Goal: Task Accomplishment & Management: Use online tool/utility

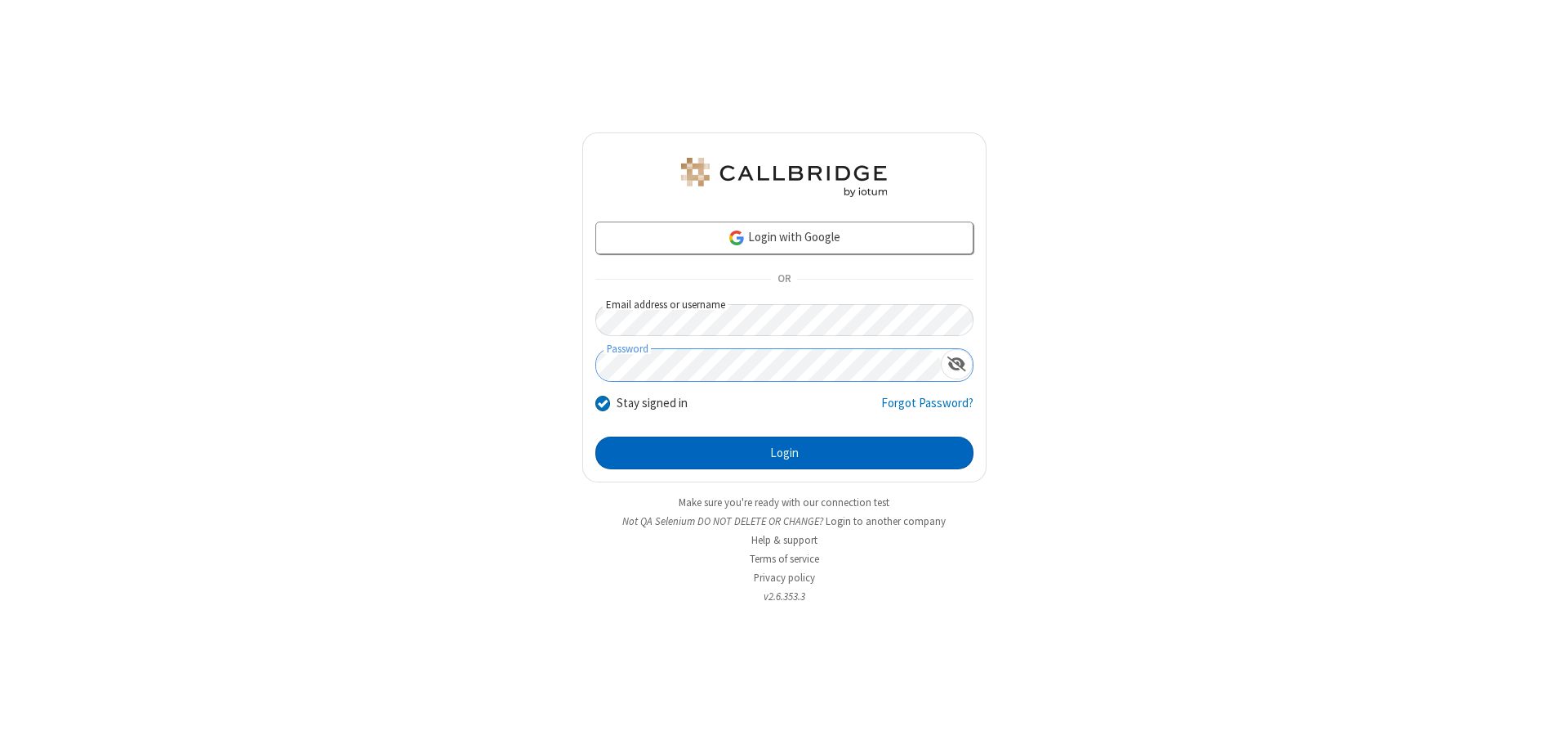
click at [784, 452] on button "Login" at bounding box center [784, 452] width 378 height 32
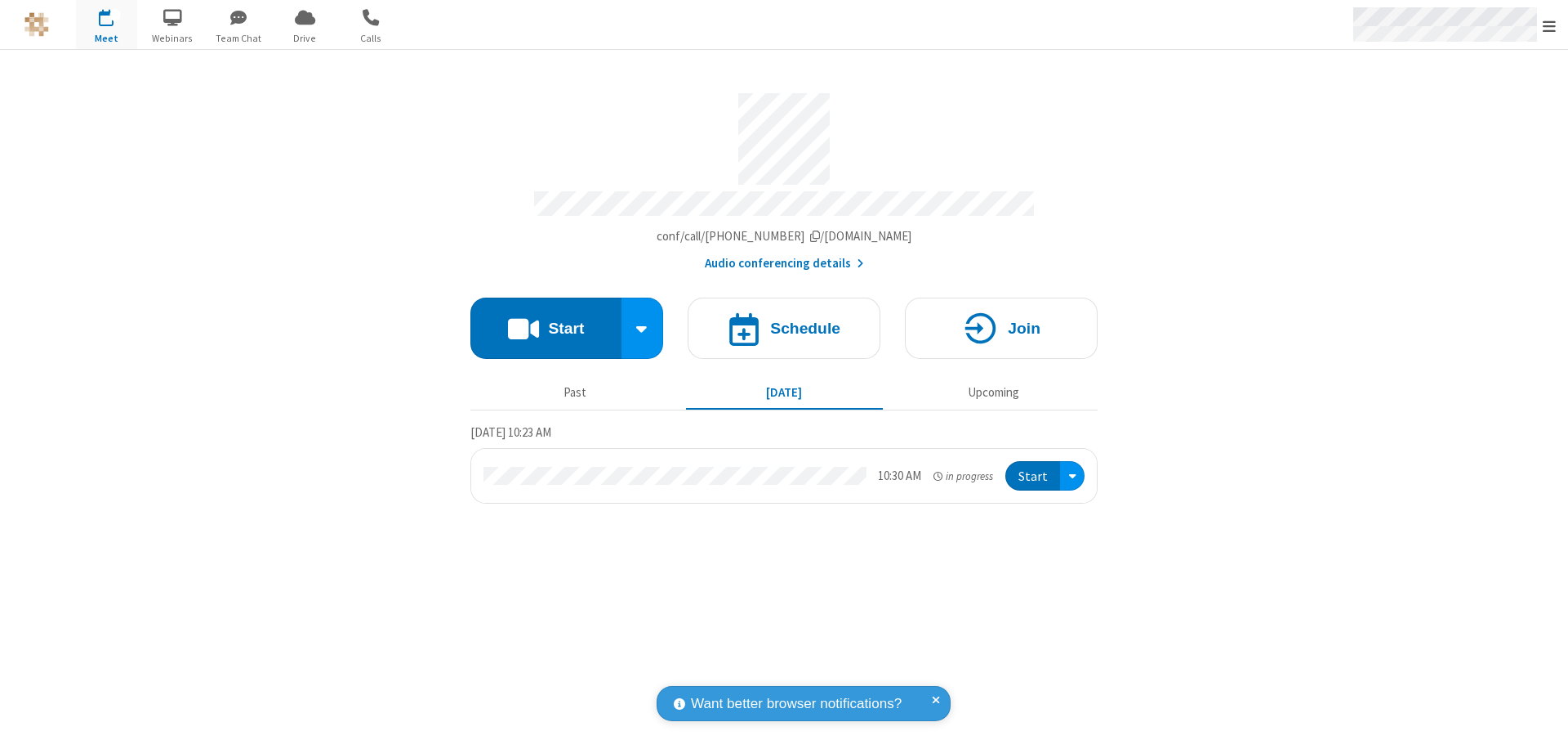
click at [1549, 25] on span "Open menu" at bounding box center [1549, 26] width 13 height 16
click at [304, 38] on span "Drive" at bounding box center [305, 39] width 61 height 14
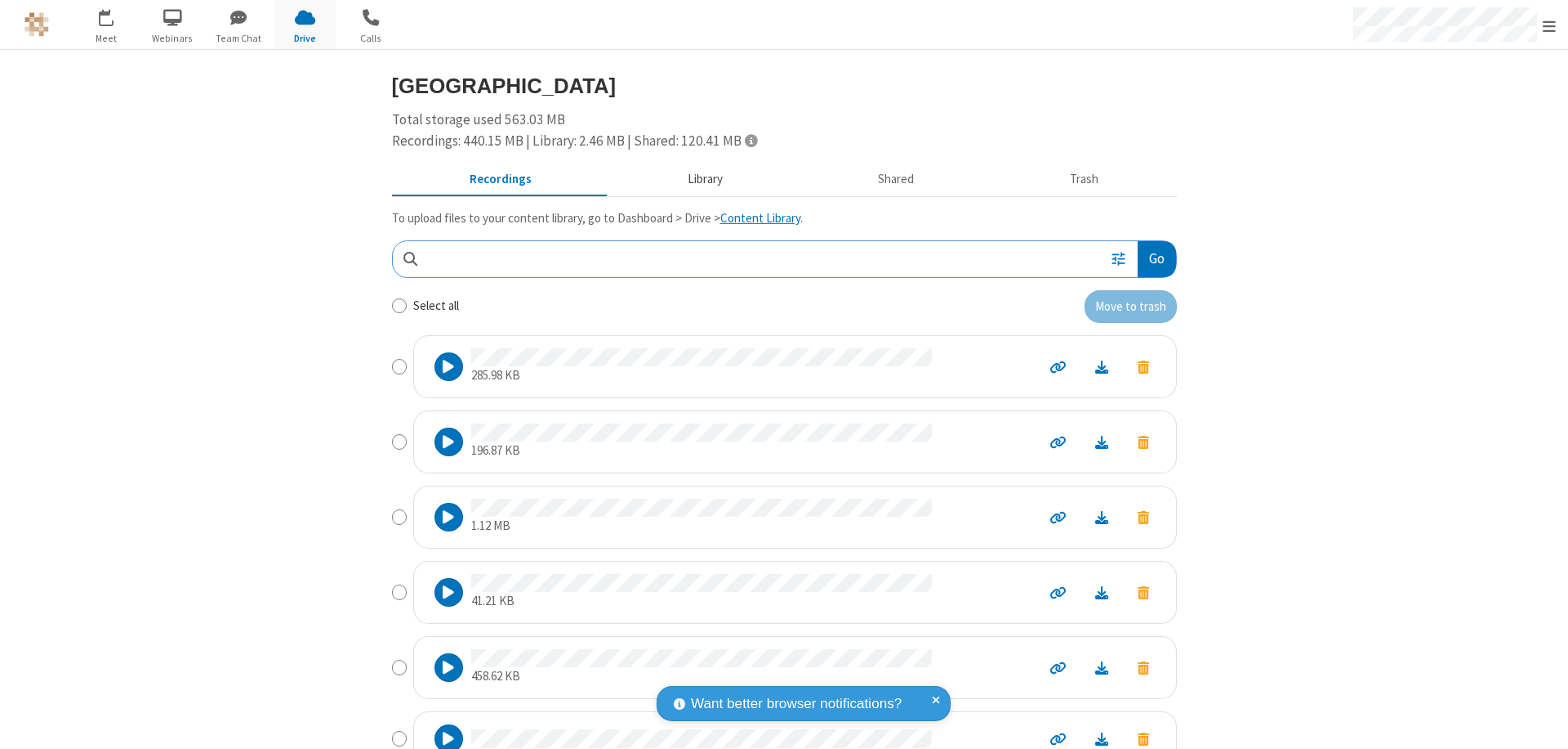
click at [697, 179] on button "Library" at bounding box center [705, 179] width 191 height 31
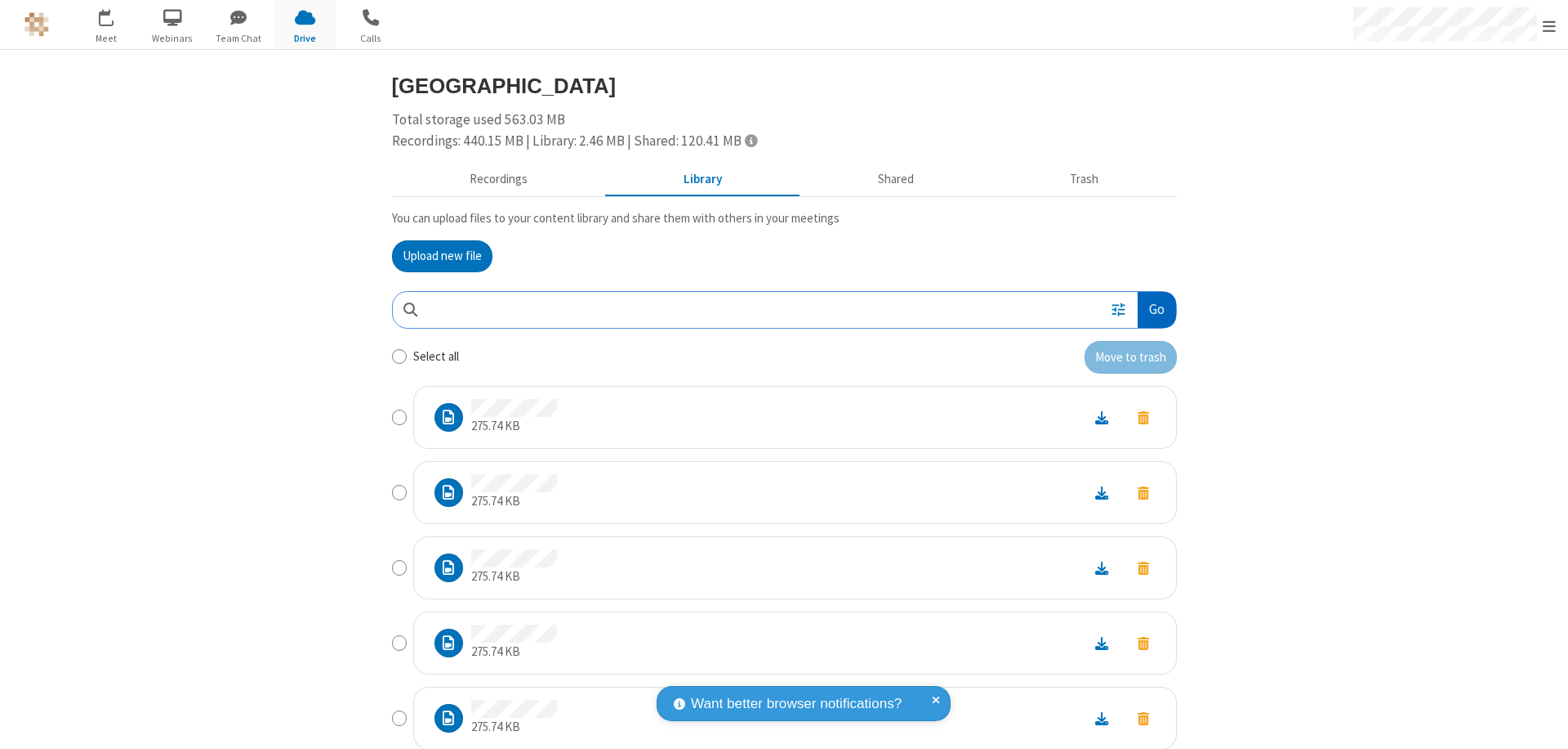
click at [1150, 309] on button "Go" at bounding box center [1157, 310] width 38 height 37
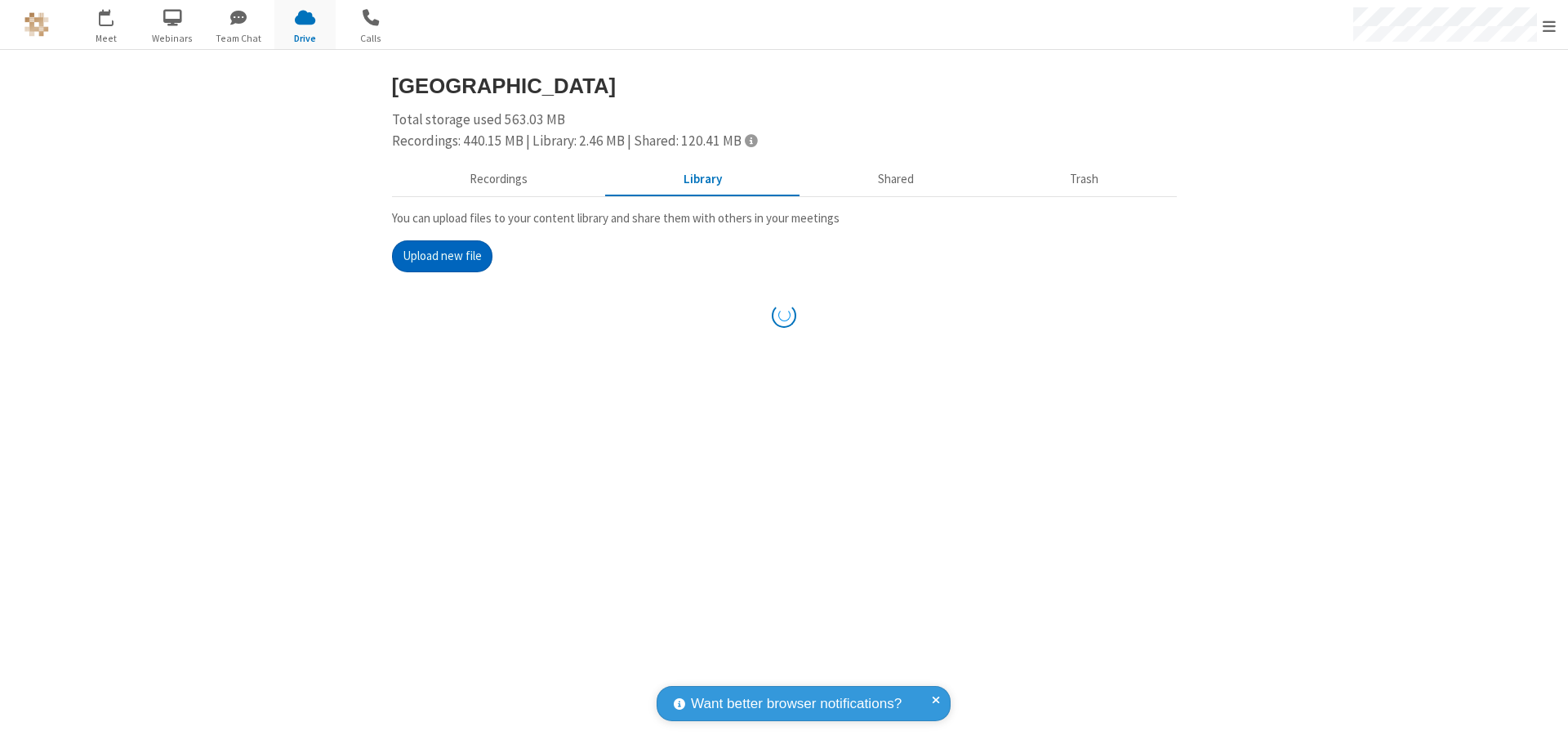
click at [435, 256] on button "Upload new file" at bounding box center [442, 256] width 100 height 32
